Goal: Task Accomplishment & Management: Manage account settings

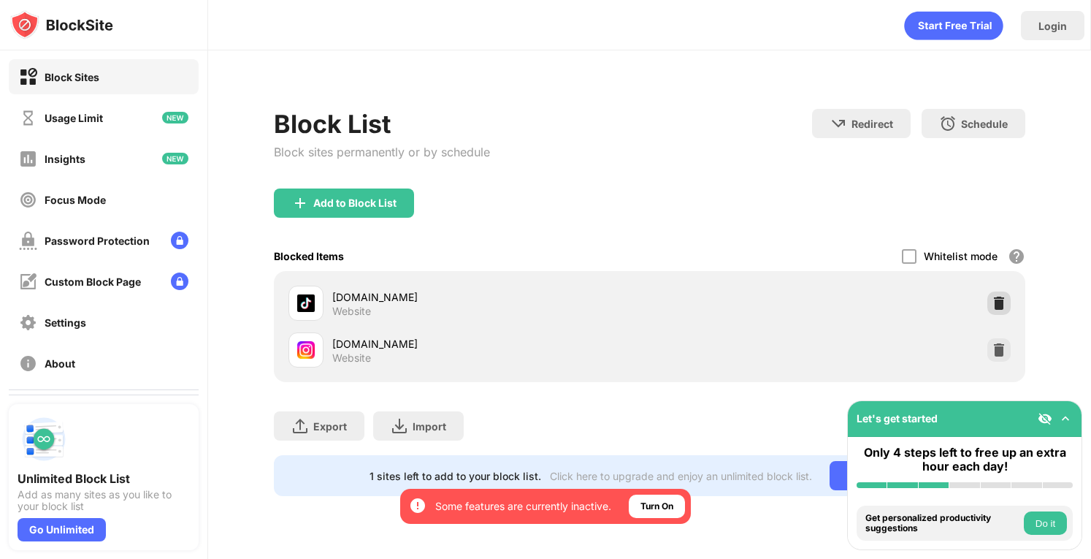
click at [1007, 301] on div at bounding box center [999, 302] width 23 height 23
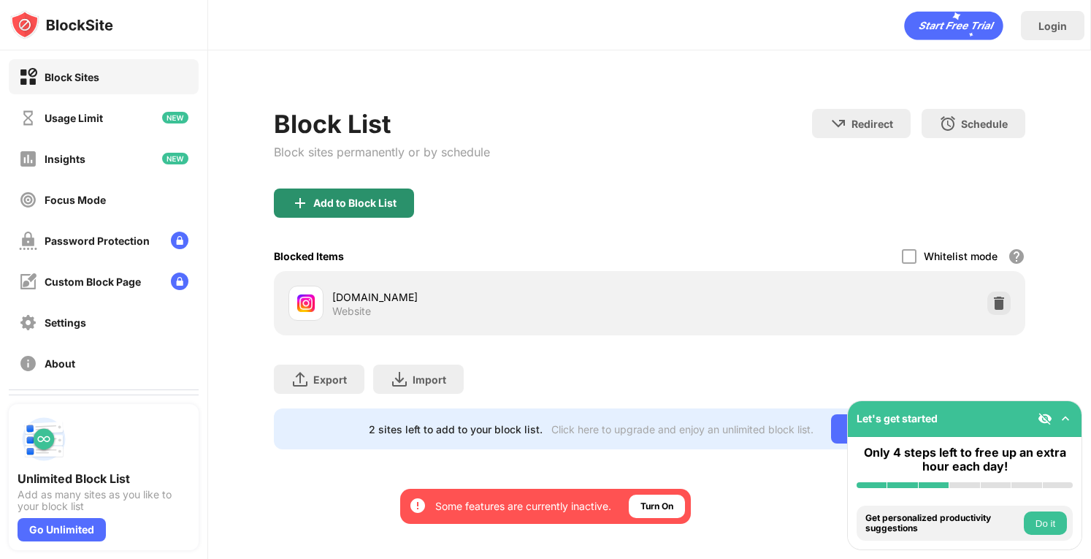
click at [355, 201] on div "Add to Block List" at bounding box center [354, 203] width 83 height 12
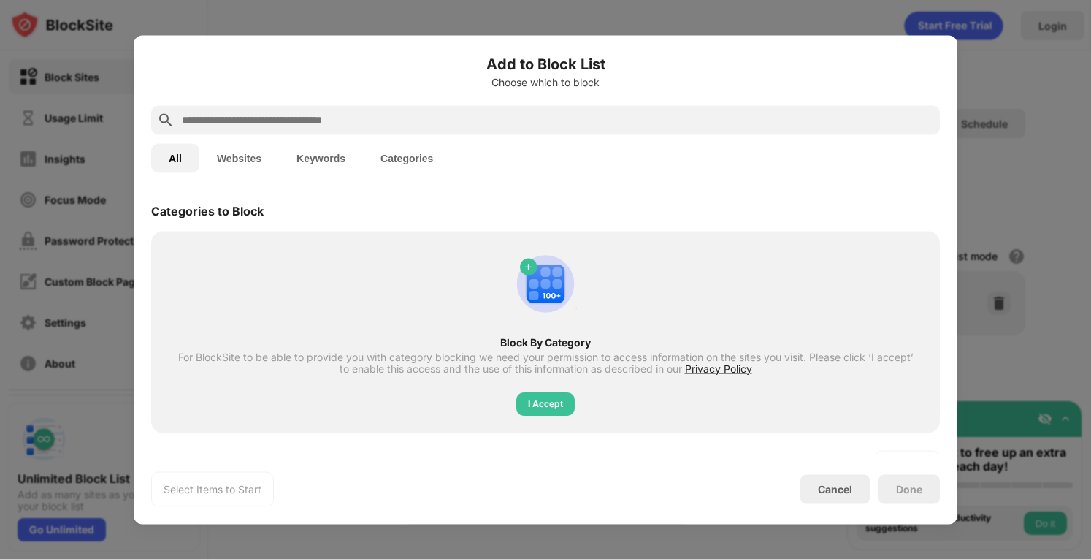
click at [434, 114] on input "text" at bounding box center [557, 120] width 754 height 18
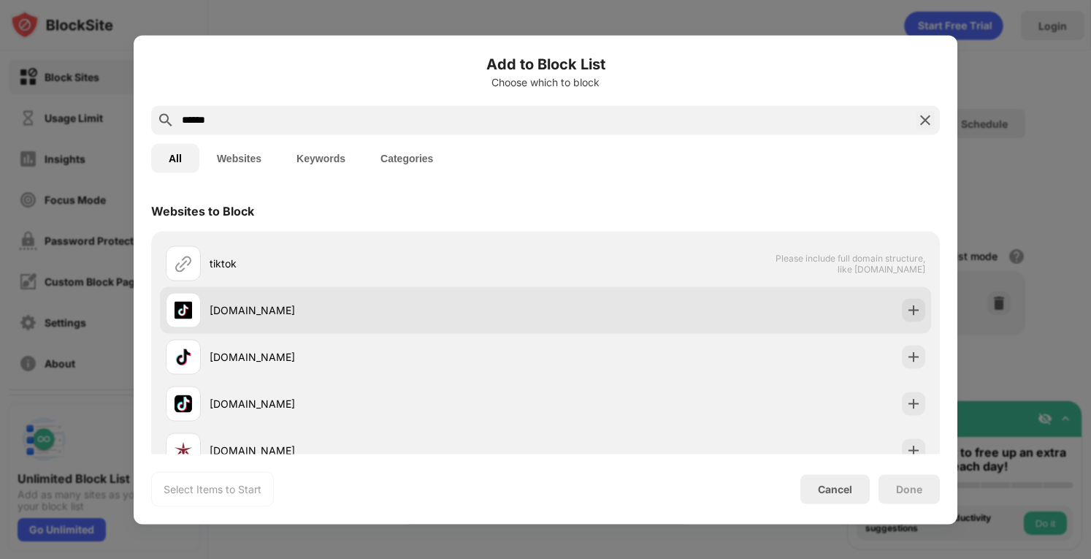
type input "******"
click at [907, 309] on img at bounding box center [914, 309] width 15 height 15
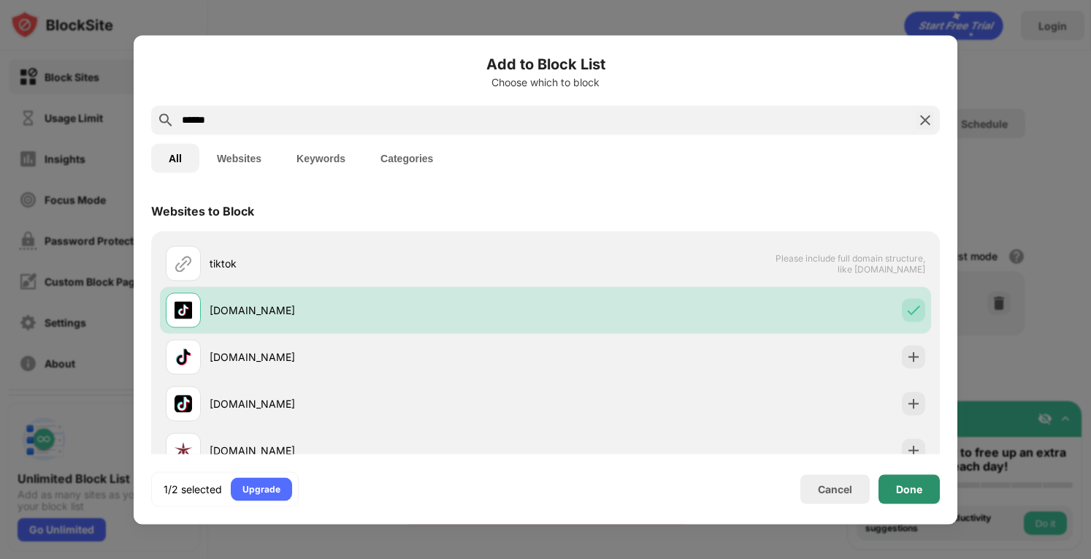
click at [917, 480] on div "Done" at bounding box center [909, 488] width 61 height 29
